Goal: Transaction & Acquisition: Purchase product/service

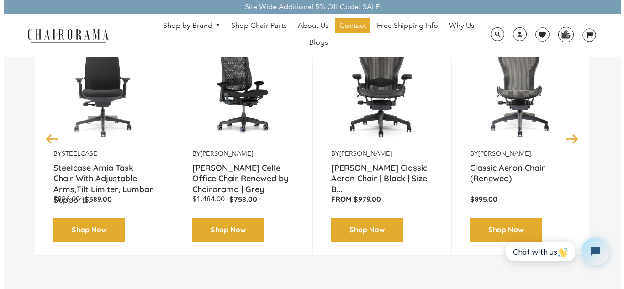
scroll to position [171, 0]
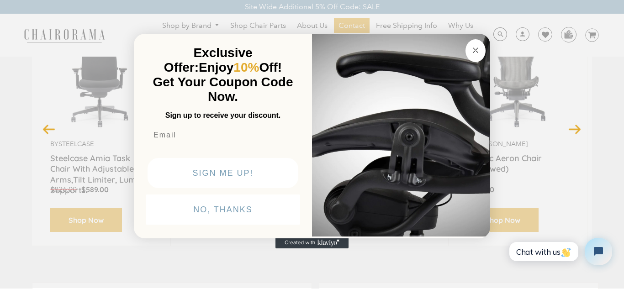
drag, startPoint x: 619, startPoint y: 20, endPoint x: 609, endPoint y: 37, distance: 19.3
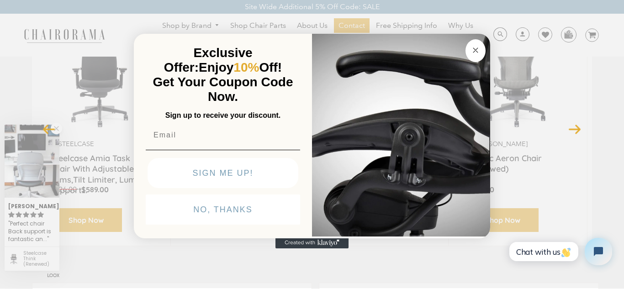
click at [228, 169] on button "SIGN ME UP!" at bounding box center [223, 173] width 151 height 30
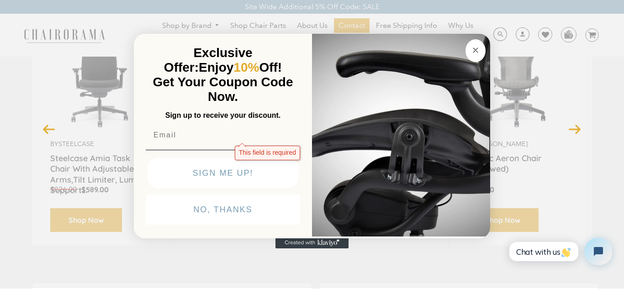
click at [158, 137] on input "Email" at bounding box center [223, 135] width 154 height 18
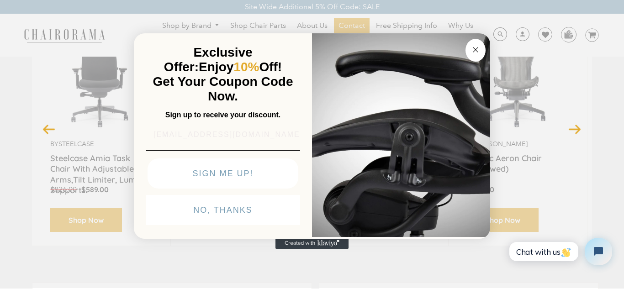
click at [243, 135] on input "MKBDressage1@gmail.com" at bounding box center [223, 135] width 154 height 18
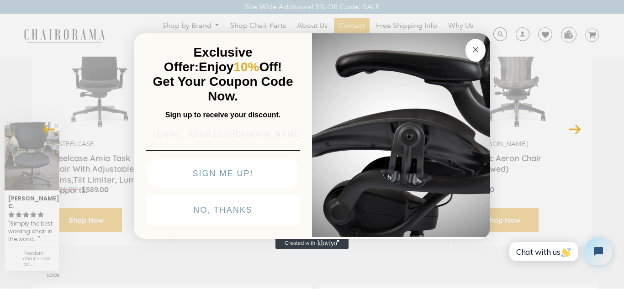
type input "MKBDressage1@gmail.com"
click at [228, 175] on button "SIGN ME UP!" at bounding box center [223, 173] width 151 height 30
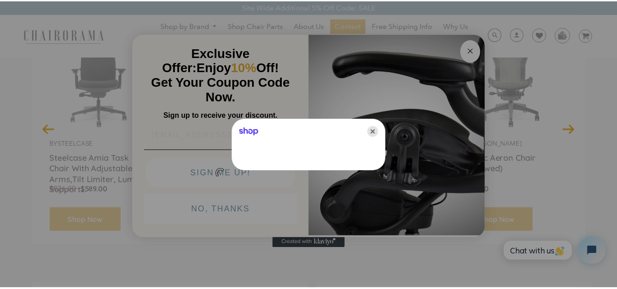
scroll to position [0, 0]
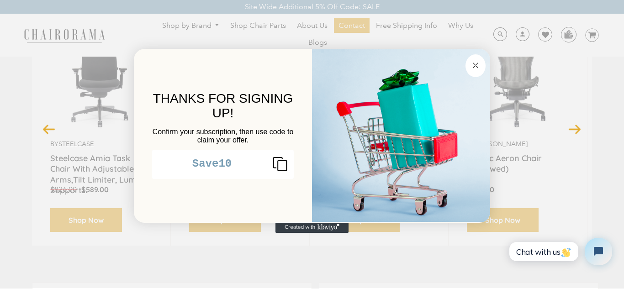
click at [472, 63] on circle "Close dialog" at bounding box center [475, 65] width 11 height 11
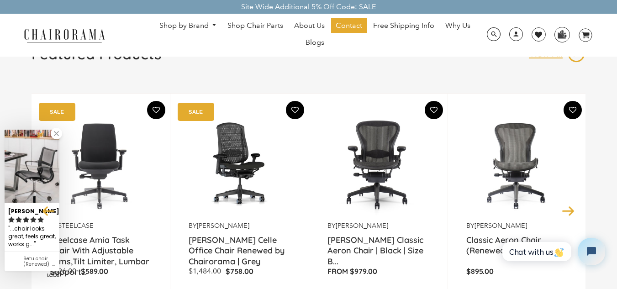
scroll to position [114, 0]
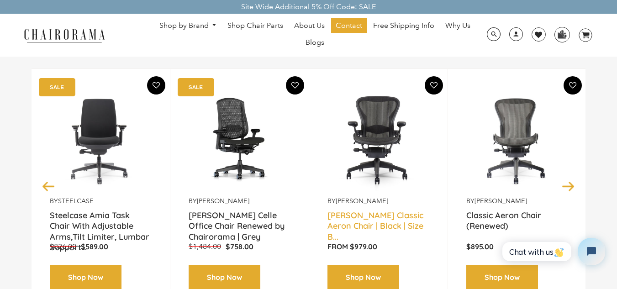
click at [356, 222] on link "Herman Miller Classic Aeron Chair | Black | Size B..." at bounding box center [378, 221] width 102 height 23
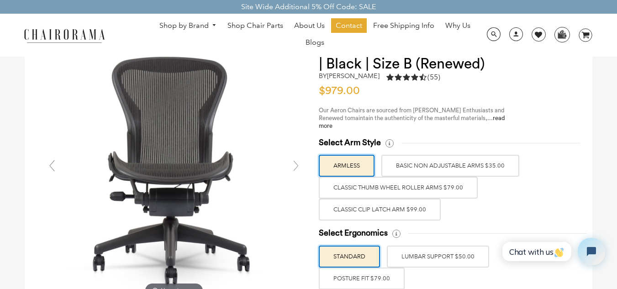
click at [384, 184] on label "Classic Thumb Wheel Roller Arms $79.00" at bounding box center [398, 188] width 159 height 22
click at [0, 0] on input "Classic Thumb Wheel Roller Arms $79.00" at bounding box center [0, 0] width 0 height 0
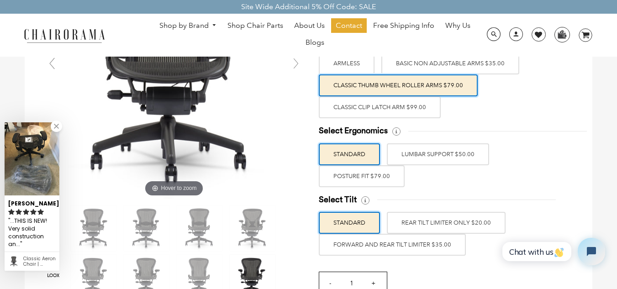
scroll to position [149, 0]
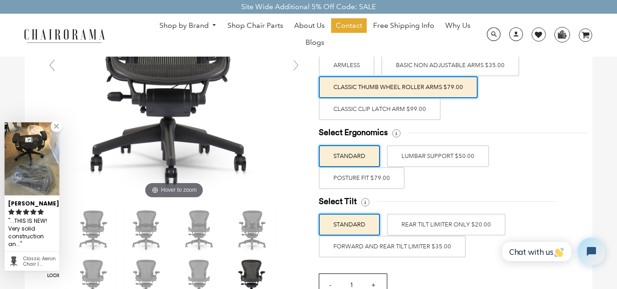
click at [406, 155] on label "LUMBAR SUPPORT $50.00" at bounding box center [438, 156] width 102 height 22
click at [0, 0] on input "LUMBAR SUPPORT $50.00" at bounding box center [0, 0] width 0 height 0
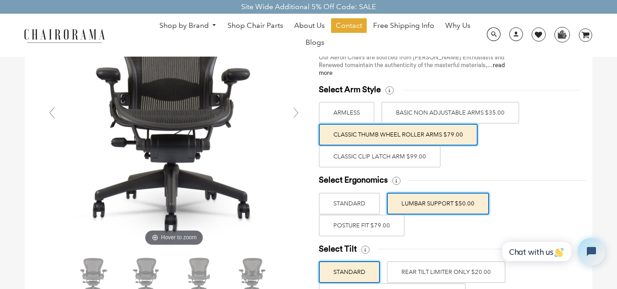
scroll to position [101, 0]
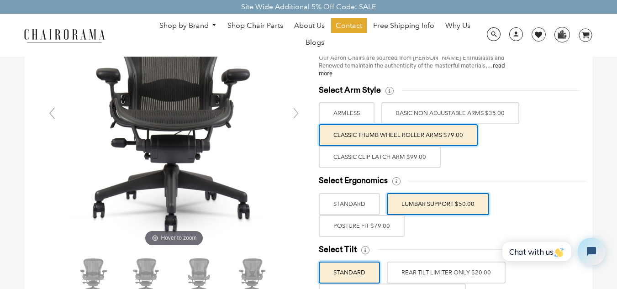
click at [361, 220] on label "POSTURE FIT $79.00" at bounding box center [362, 226] width 86 height 22
click at [0, 0] on input "POSTURE FIT $79.00" at bounding box center [0, 0] width 0 height 0
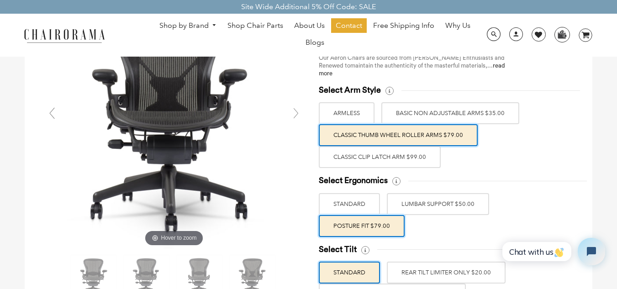
click at [408, 201] on label "LUMBAR SUPPORT $50.00" at bounding box center [438, 204] width 102 height 22
click at [0, 0] on input "LUMBAR SUPPORT $50.00" at bounding box center [0, 0] width 0 height 0
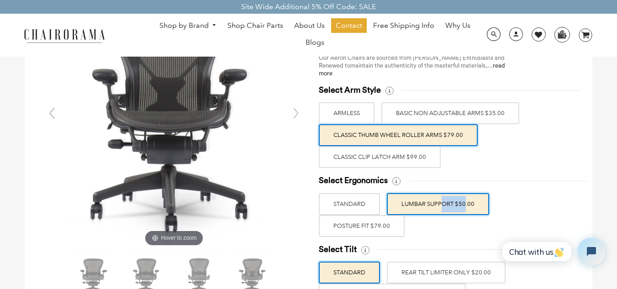
click at [408, 201] on label "LUMBAR SUPPORT $50.00" at bounding box center [438, 204] width 102 height 22
click at [0, 0] on input "LUMBAR SUPPORT $50.00" at bounding box center [0, 0] width 0 height 0
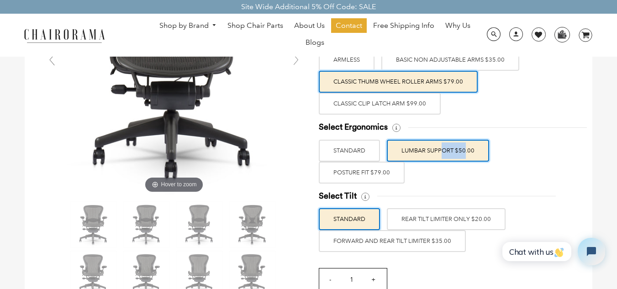
scroll to position [154, 0]
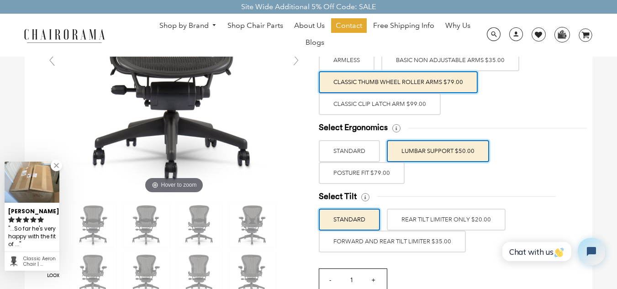
click at [401, 248] on label "FORWARD AND REAR TILT LIMITER $35.00" at bounding box center [392, 242] width 147 height 22
click at [0, 0] on input "FORWARD AND REAR TILT LIMITER $35.00" at bounding box center [0, 0] width 0 height 0
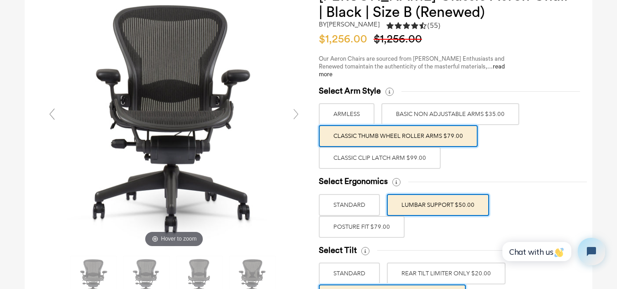
scroll to position [204, 0]
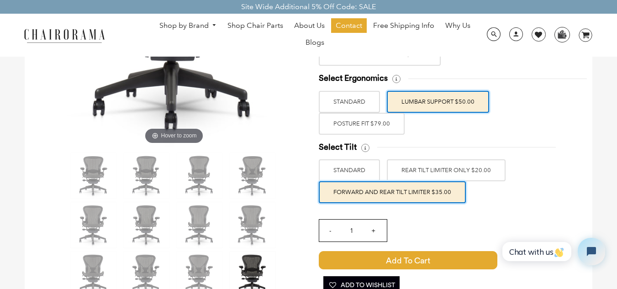
click at [421, 167] on label "REAR TILT LIMITER ONLY $20.00" at bounding box center [446, 170] width 119 height 22
click at [0, 0] on input "REAR TILT LIMITER ONLY $20.00" at bounding box center [0, 0] width 0 height 0
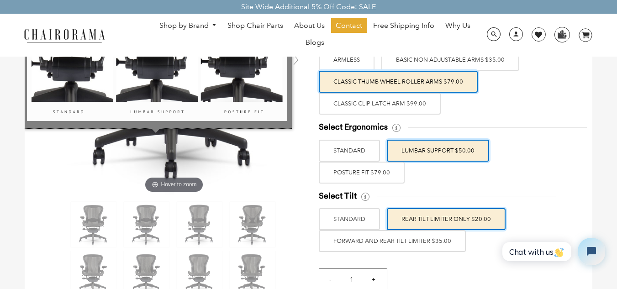
scroll to position [355, 0]
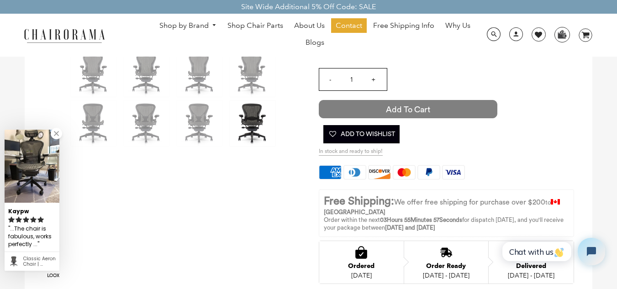
click at [393, 105] on span "Add to Cart" at bounding box center [408, 109] width 179 height 18
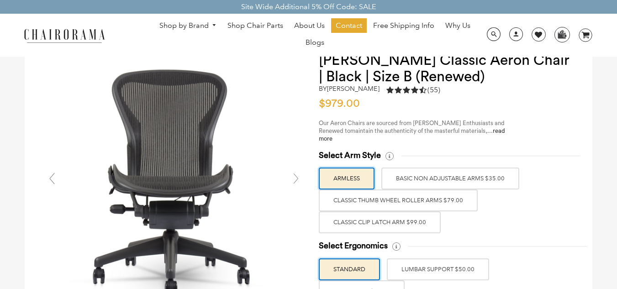
click at [377, 222] on label "Classic Clip Latch Arm $99.00" at bounding box center [380, 222] width 122 height 22
click at [0, 0] on input "Classic Clip Latch Arm $99.00" at bounding box center [0, 0] width 0 height 0
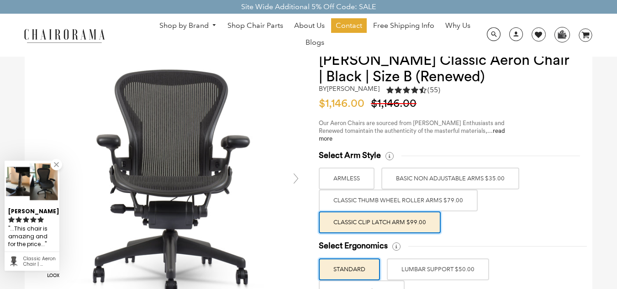
click at [378, 203] on label "Classic Thumb Wheel Roller Arms $79.00" at bounding box center [398, 201] width 159 height 22
click at [0, 0] on input "Classic Thumb Wheel Roller Arms $79.00" at bounding box center [0, 0] width 0 height 0
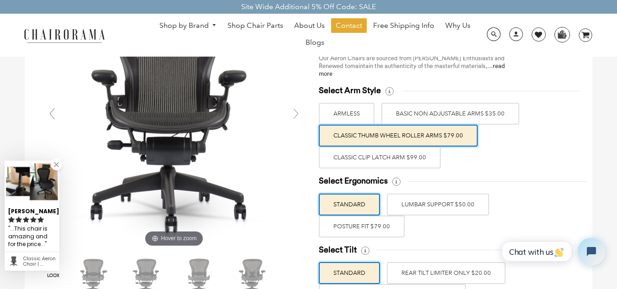
scroll to position [101, 0]
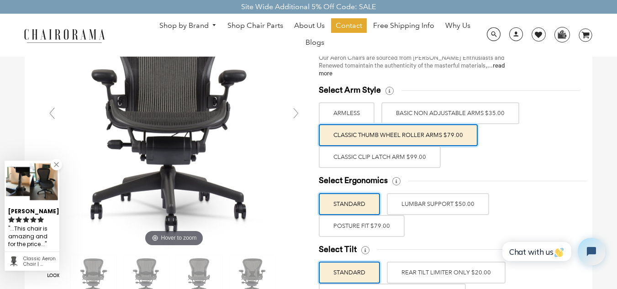
click at [414, 199] on label "LUMBAR SUPPORT $50.00" at bounding box center [438, 204] width 102 height 22
click at [0, 0] on input "LUMBAR SUPPORT $50.00" at bounding box center [0, 0] width 0 height 0
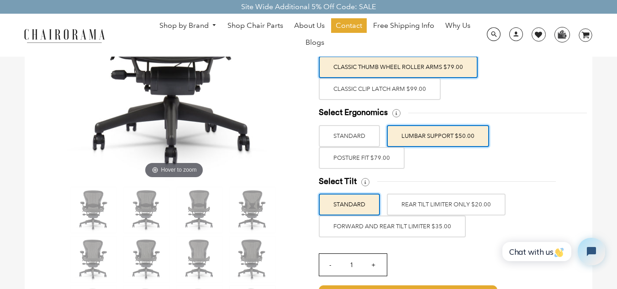
scroll to position [170, 0]
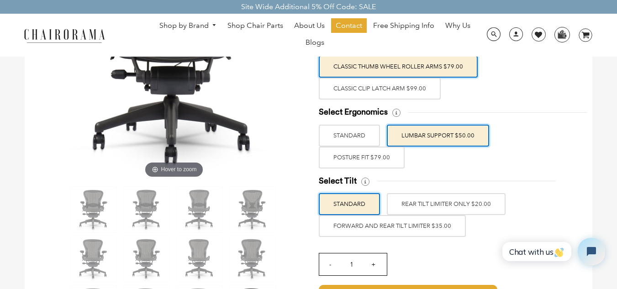
click at [410, 199] on label "REAR TILT LIMITER ONLY $20.00" at bounding box center [446, 204] width 119 height 22
click at [0, 0] on input "REAR TILT LIMITER ONLY $20.00" at bounding box center [0, 0] width 0 height 0
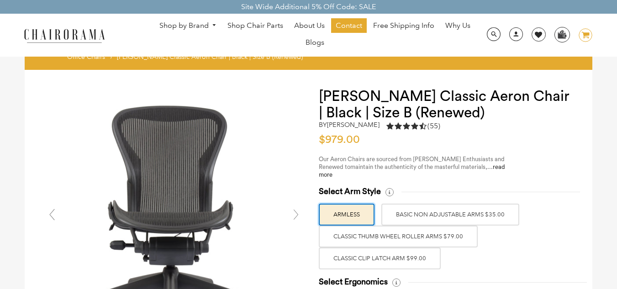
click at [586, 32] on icon "image/svg+xml Layer 1" at bounding box center [586, 35] width 14 height 15
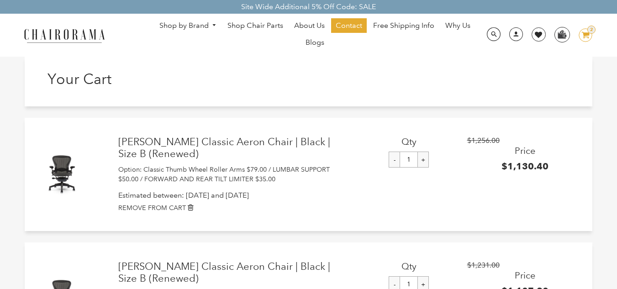
click at [387, 164] on div "- 1 +" at bounding box center [409, 160] width 116 height 16
click at [395, 159] on input "-" at bounding box center [394, 160] width 11 height 16
type input "0"
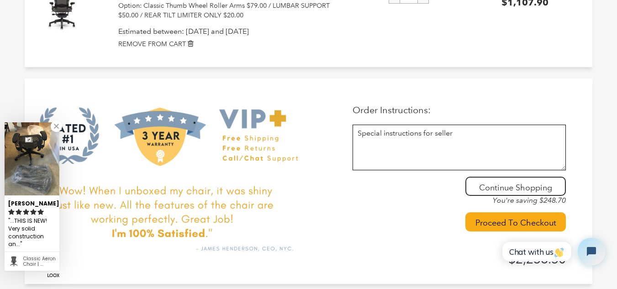
scroll to position [322, 0]
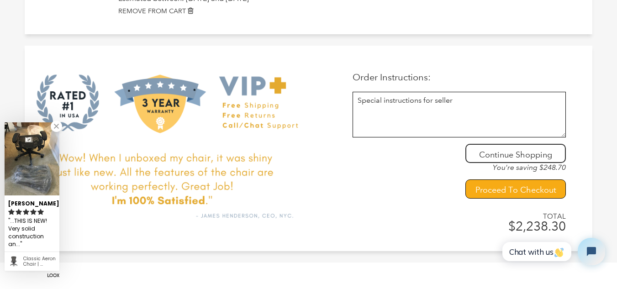
click at [476, 180] on input "Proceed To Checkout" at bounding box center [515, 188] width 100 height 19
